Goal: Information Seeking & Learning: Learn about a topic

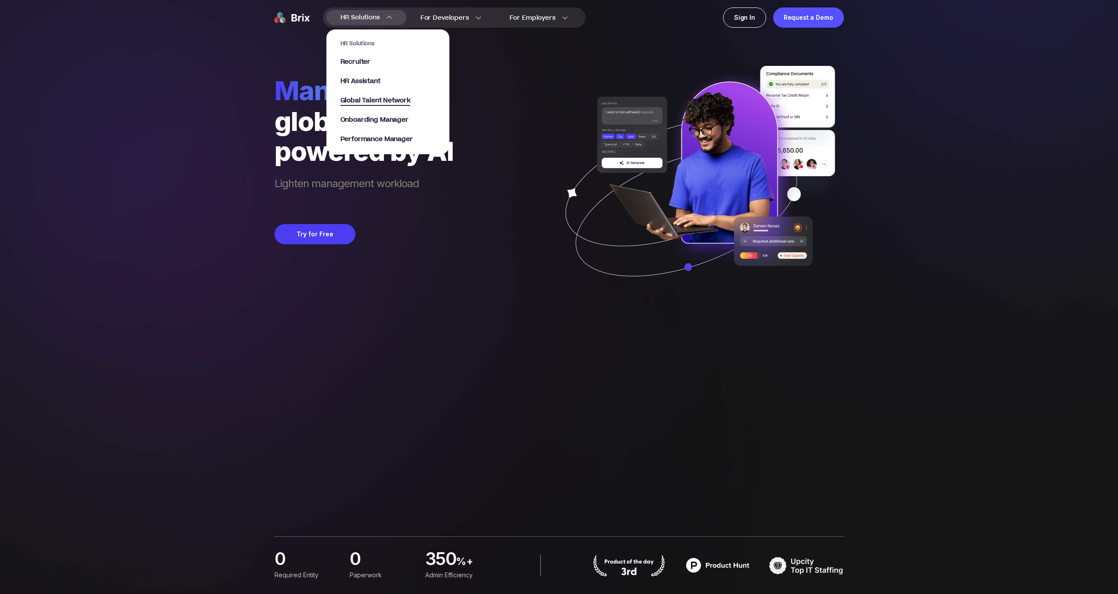
click at [358, 100] on span "Global Talent Network" at bounding box center [375, 101] width 70 height 10
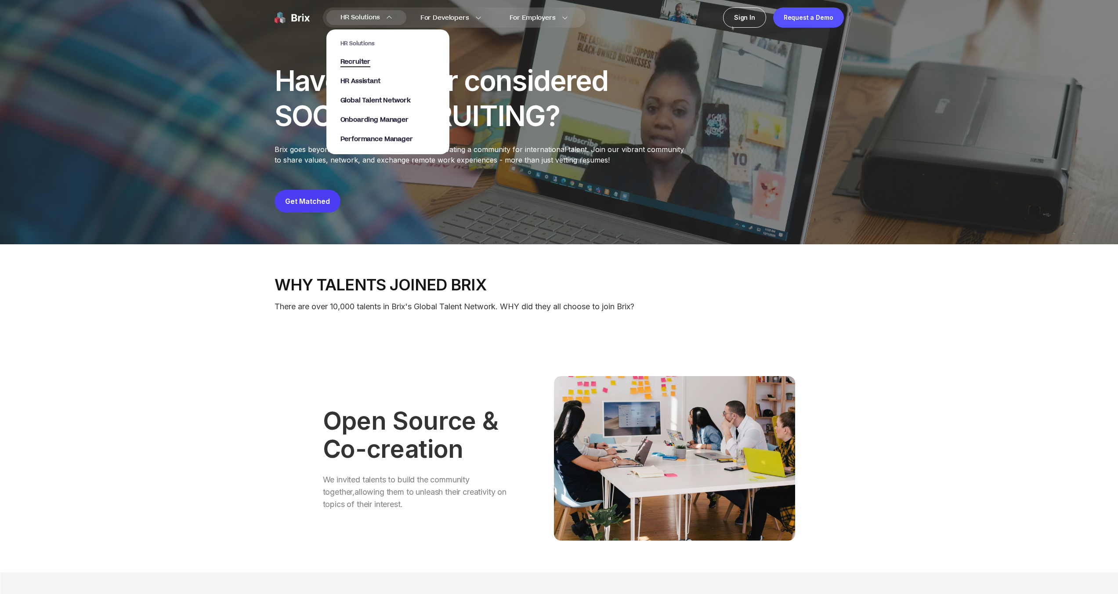
click at [355, 63] on span "Recruiter" at bounding box center [355, 62] width 30 height 10
click at [360, 79] on span "HR Assistant" at bounding box center [360, 81] width 40 height 10
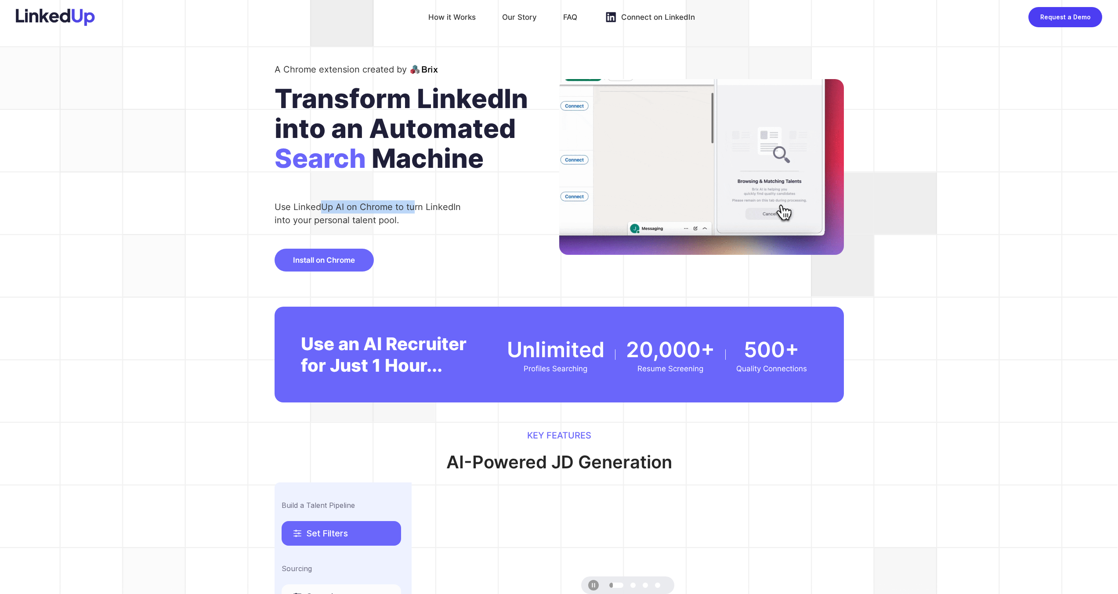
drag, startPoint x: 319, startPoint y: 203, endPoint x: 413, endPoint y: 210, distance: 94.2
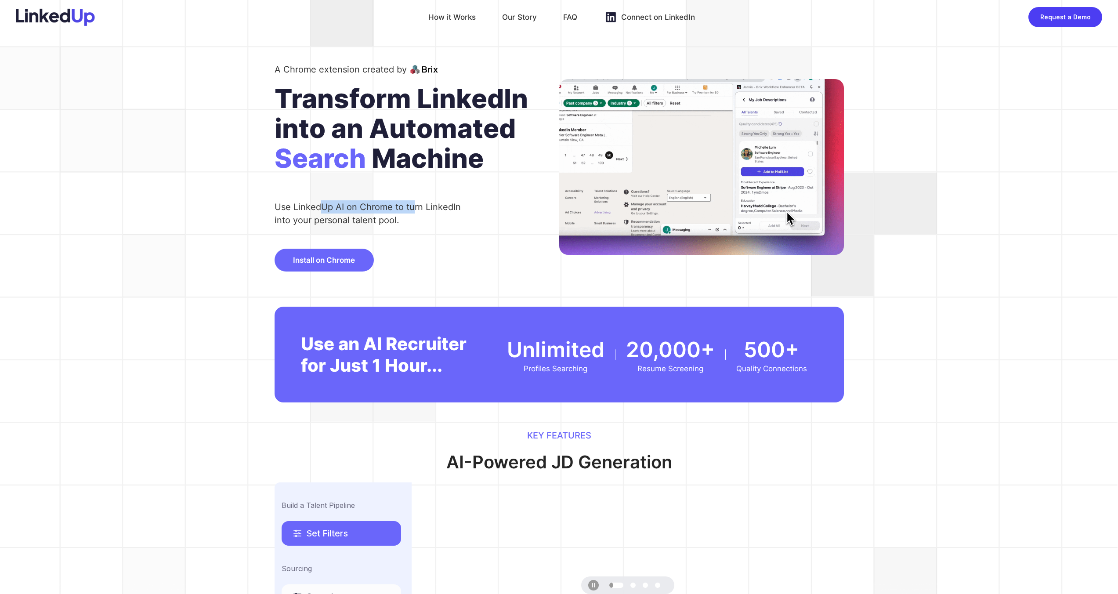
click at [413, 210] on div "Use LinkedUp AI on Chrome to turn LinkedIn into your personal talent pool." at bounding box center [372, 213] width 194 height 26
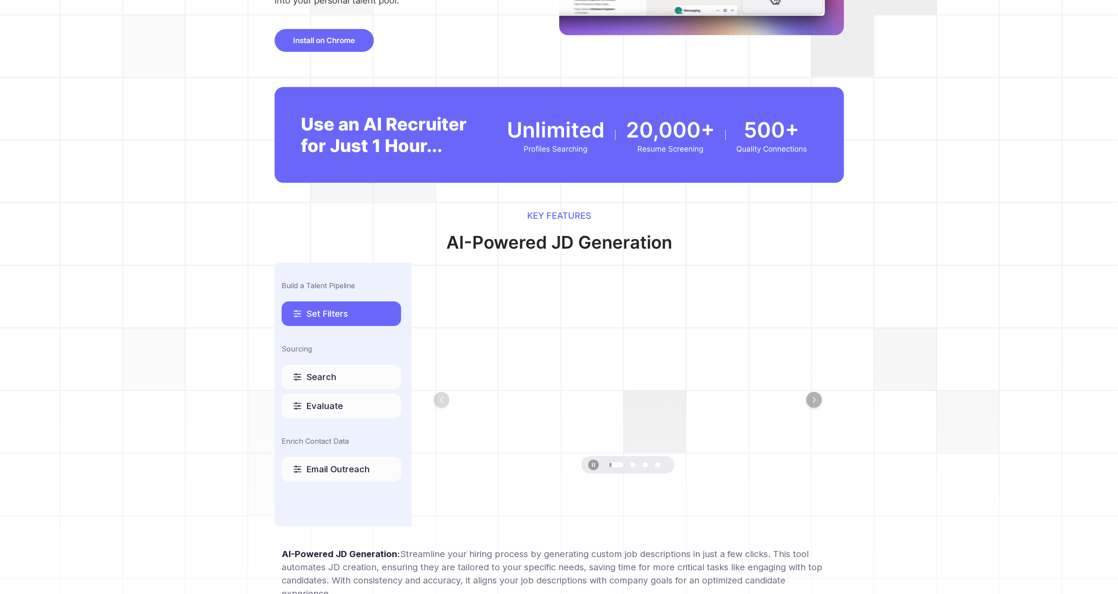
scroll to position [236, 0]
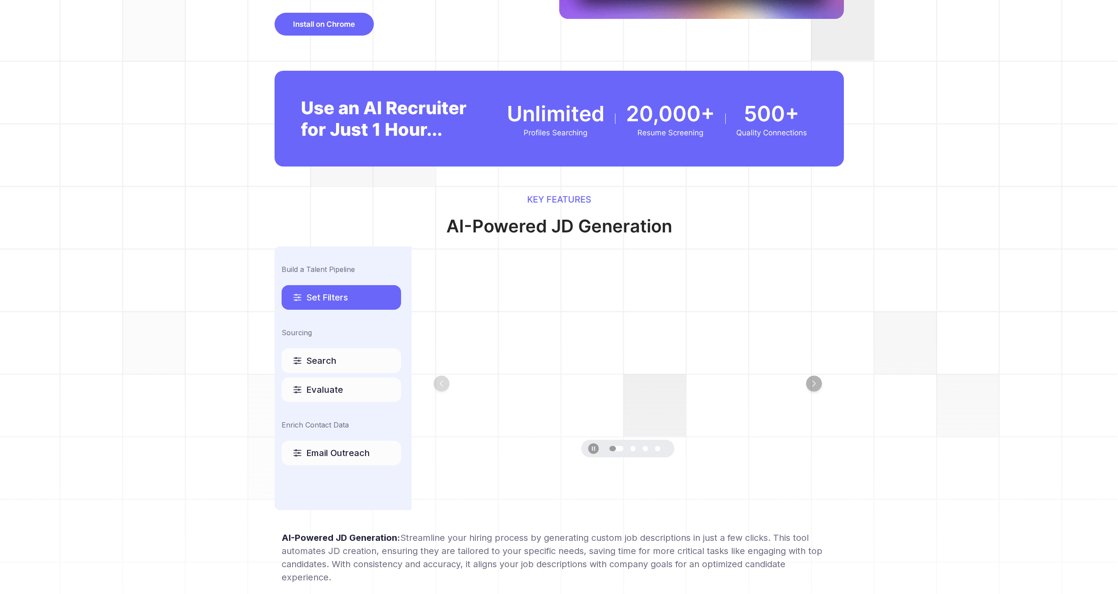
click at [338, 359] on div "Search" at bounding box center [342, 360] width 120 height 25
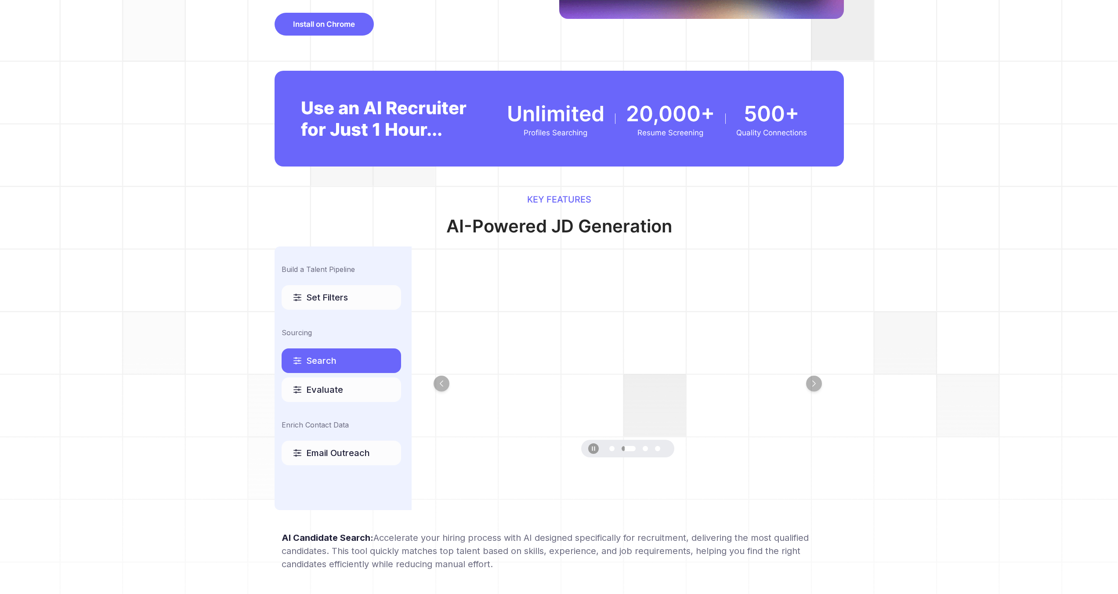
click at [337, 387] on span "Evaluate" at bounding box center [324, 390] width 37 height 12
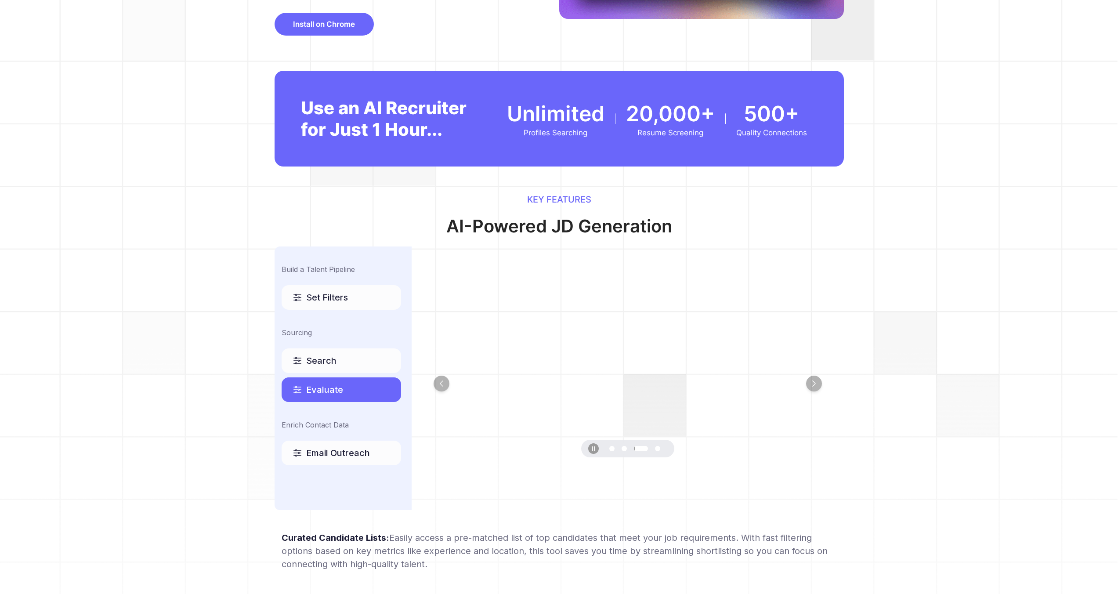
click at [354, 452] on span "Email Outreach" at bounding box center [338, 453] width 64 height 12
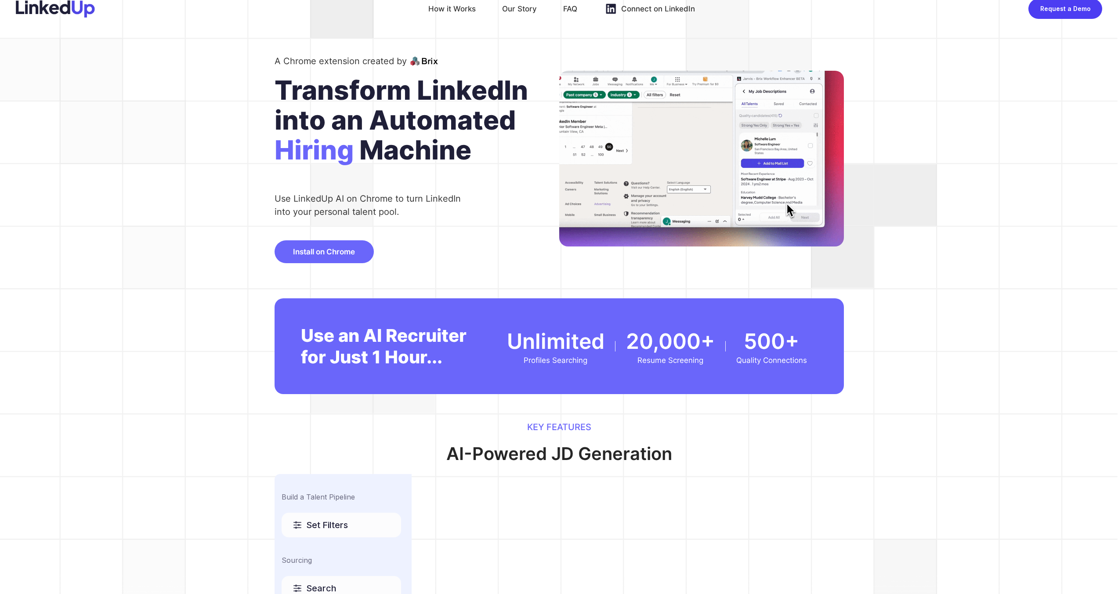
scroll to position [0, 0]
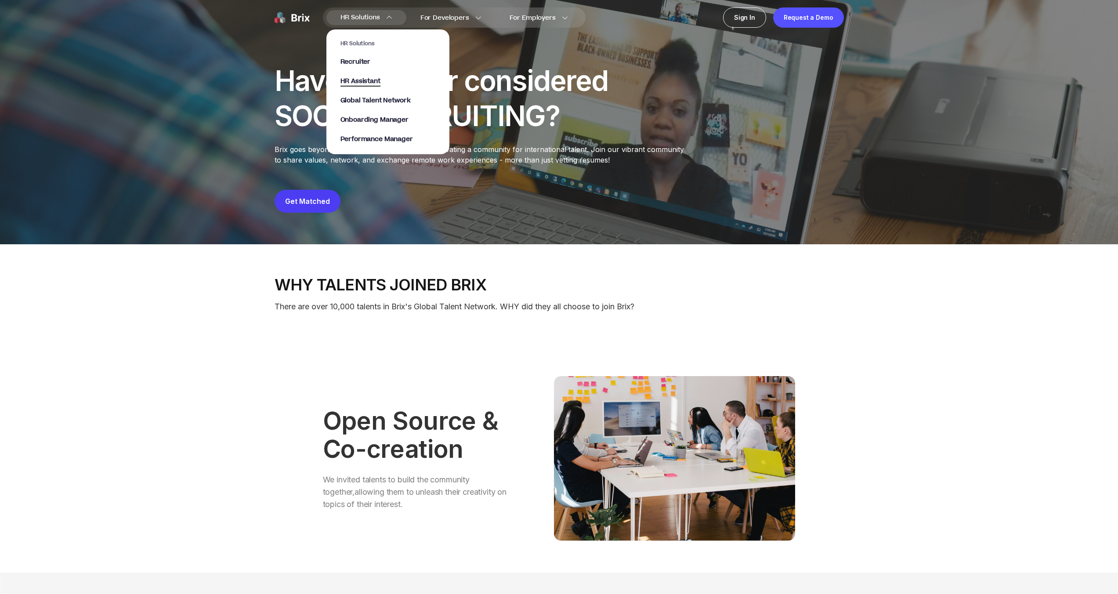
click at [369, 78] on span "HR Assistant" at bounding box center [360, 81] width 40 height 10
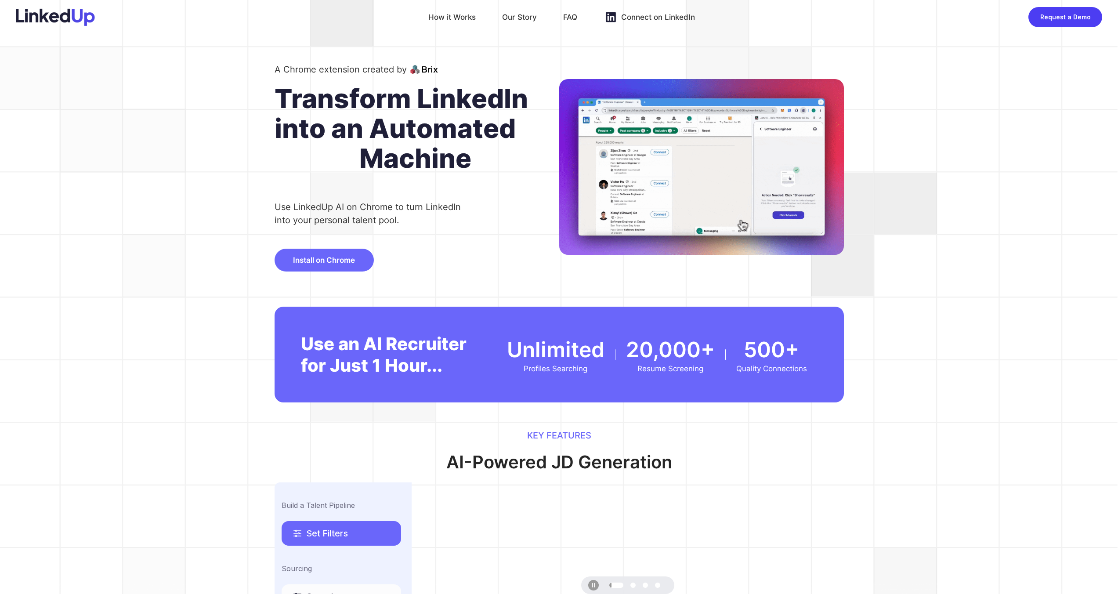
click at [460, 15] on div "How it Works" at bounding box center [451, 17] width 47 height 14
